Goal: Information Seeking & Learning: Learn about a topic

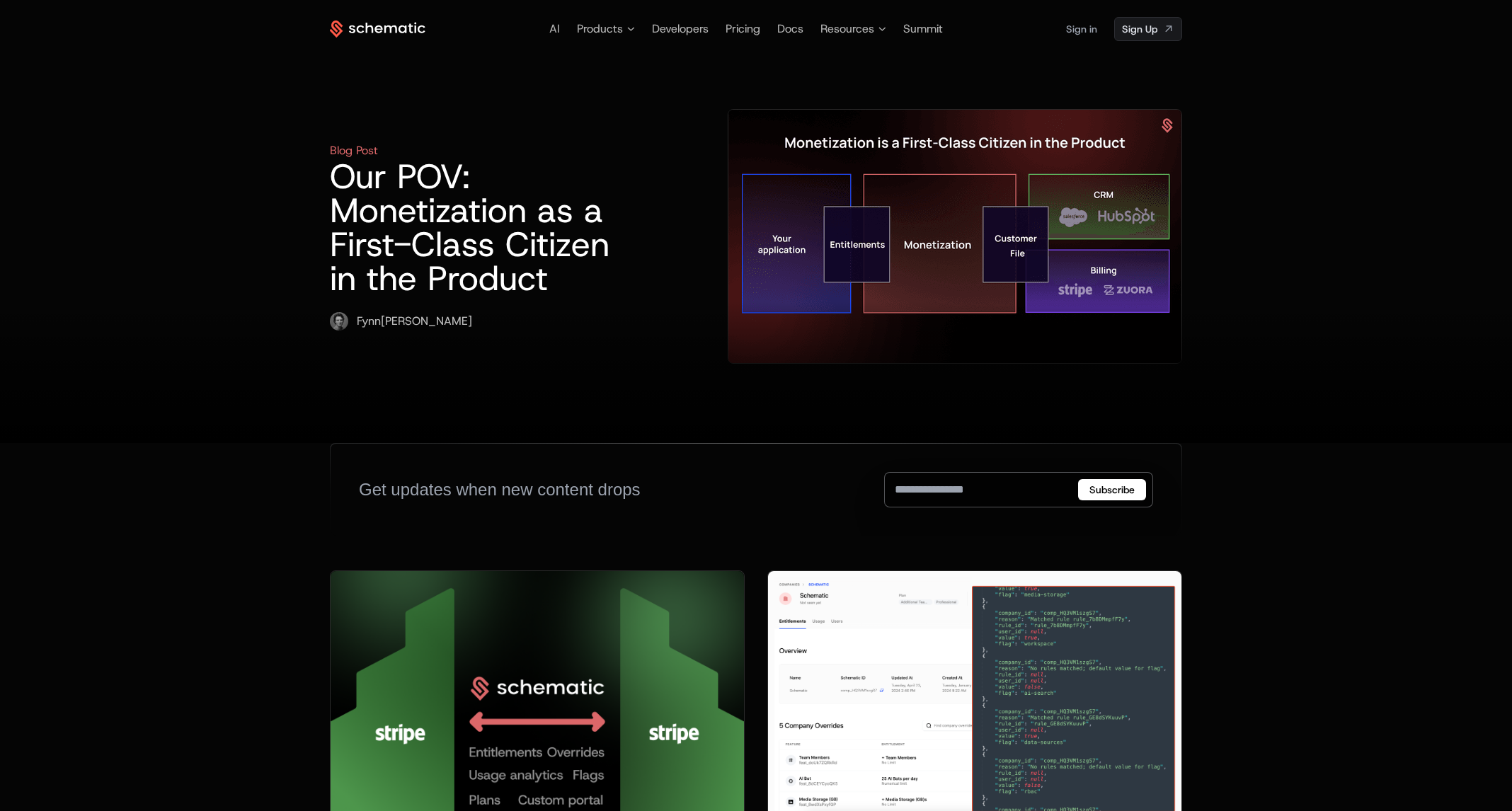
click at [424, 229] on h1 "Our POV: Monetization as a First-Class Citizen in the Product" at bounding box center [483, 227] width 307 height 136
click at [411, 213] on h1 "Our POV: Monetization as a First-Class Citizen in the Product" at bounding box center [483, 227] width 307 height 136
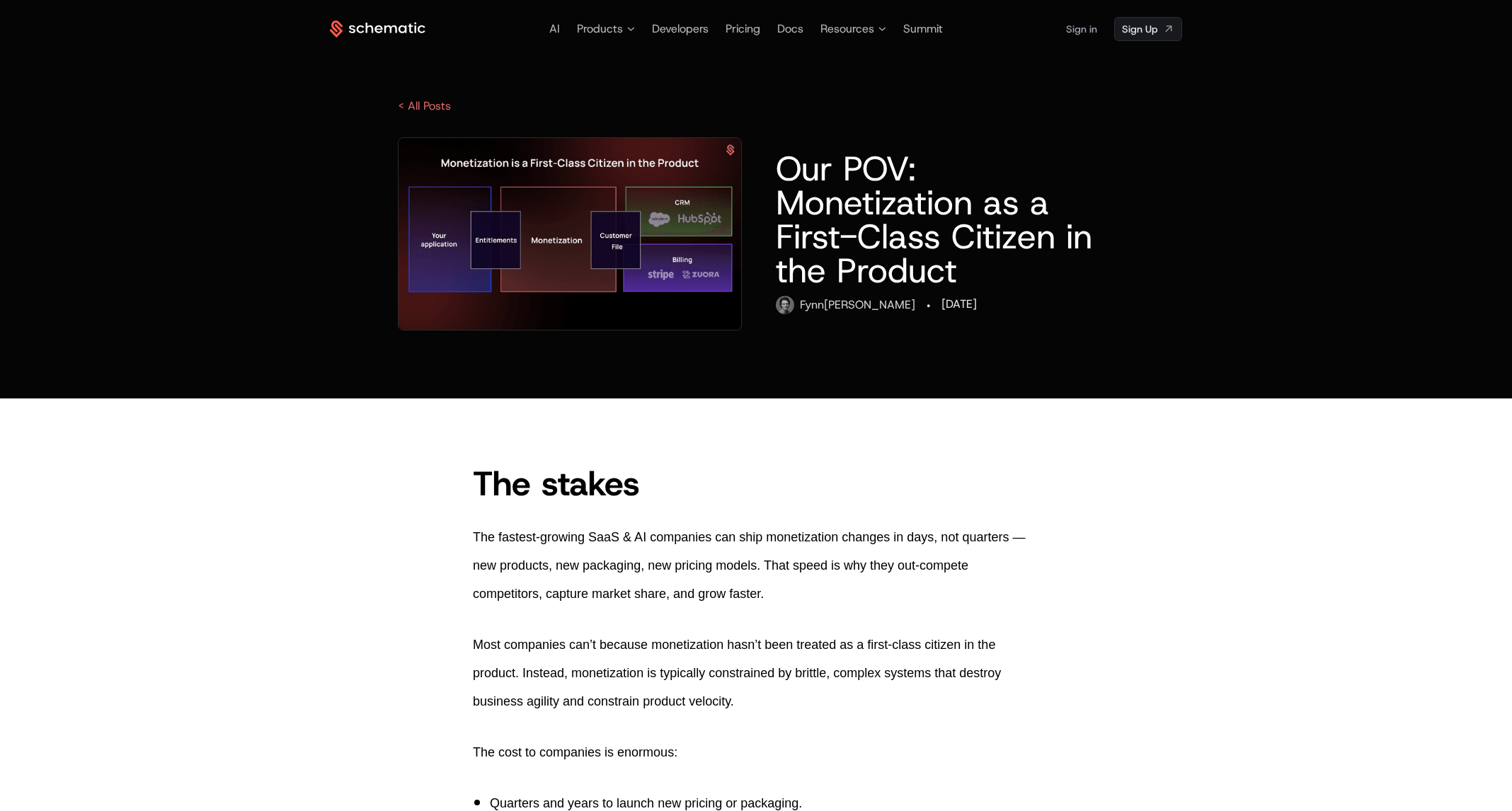
click at [187, 294] on div "AI Products Developers Pricing Docs Resources Summit Sign in Sign Up < All Post…" at bounding box center [756, 199] width 1512 height 399
click at [199, 198] on div "AI Products Developers Pricing Docs Resources Summit Sign in Sign Up < All Post…" at bounding box center [756, 199] width 1512 height 399
